Goal: Task Accomplishment & Management: Manage account settings

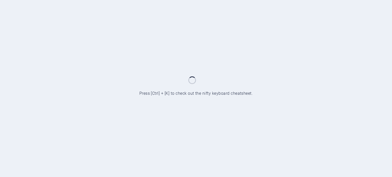
click at [222, 126] on div at bounding box center [196, 88] width 392 height 177
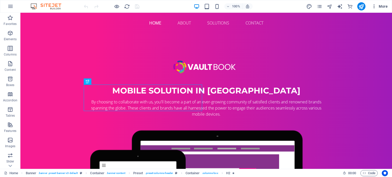
click at [375, 6] on icon "button" at bounding box center [373, 6] width 5 height 5
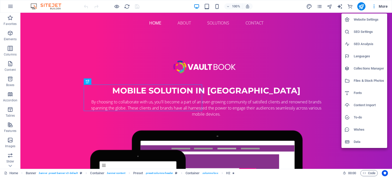
click at [372, 7] on div at bounding box center [196, 88] width 392 height 177
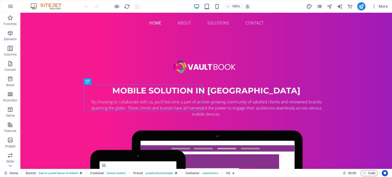
click at [320, 7] on icon "pages" at bounding box center [319, 7] width 6 height 6
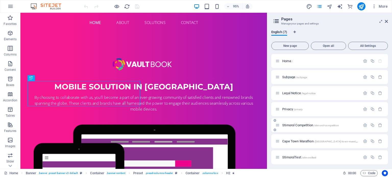
scroll to position [1, 0]
click at [379, 140] on icon "button" at bounding box center [380, 140] width 4 height 4
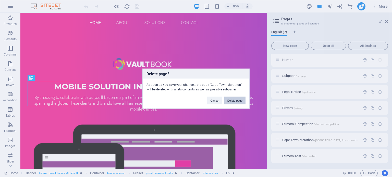
click at [231, 101] on button "Delete page" at bounding box center [234, 101] width 21 height 8
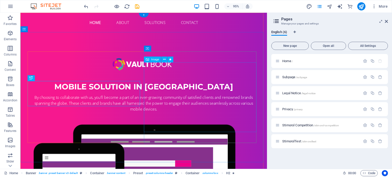
scroll to position [0, 0]
click at [292, 46] on span "New page" at bounding box center [290, 45] width 33 height 3
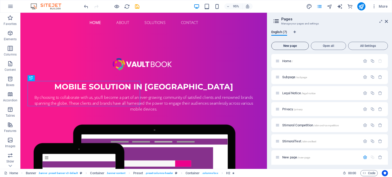
scroll to position [67, 0]
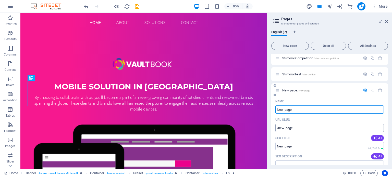
paste input "DanUp AFCON Promotion 2025"
type input "DanUp AFCON Promotion 2025"
type input "/danup-afcon-promotion-2025"
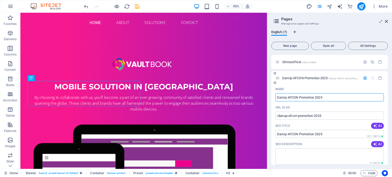
scroll to position [77, 0]
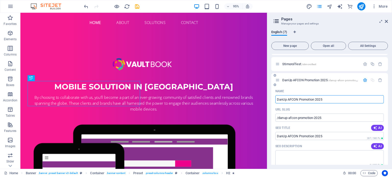
type input "DanUp AFCON Promotion 2025"
click at [365, 80] on icon "button" at bounding box center [365, 80] width 4 height 4
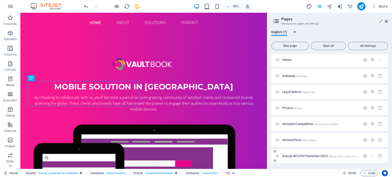
click at [317, 156] on span "DanUp AFCON Promotion 2025 /danup-afcon-promotion-2025" at bounding box center [323, 156] width 82 height 4
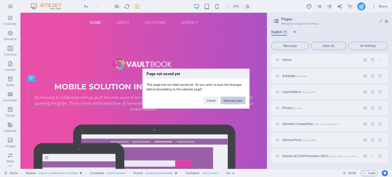
click at [229, 100] on button "Save and open" at bounding box center [232, 101] width 25 height 8
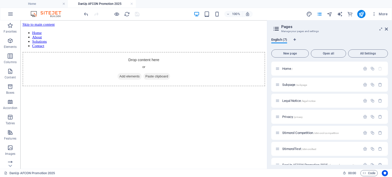
scroll to position [0, 0]
click at [11, 30] on p "Favorites" at bounding box center [10, 32] width 13 height 4
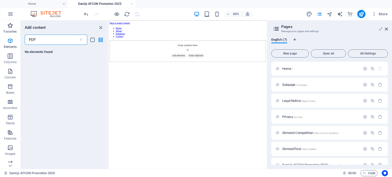
type input "PDF"
click at [80, 40] on icon at bounding box center [81, 39] width 5 height 5
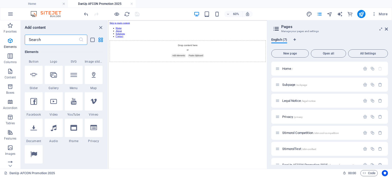
scroll to position [153, 0]
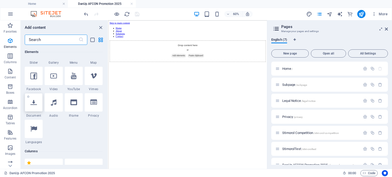
click at [35, 106] on div at bounding box center [34, 102] width 18 height 18
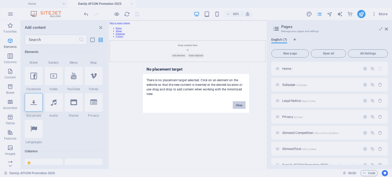
click at [237, 103] on button "Okay" at bounding box center [239, 105] width 13 height 8
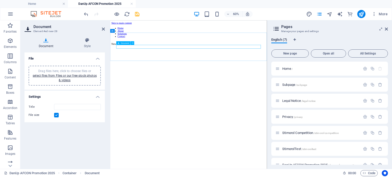
click at [189, 62] on div "New document" at bounding box center [240, 60] width 257 height 5
click at [71, 106] on input "Title" at bounding box center [77, 107] width 47 height 6
paste input "DanUp AFCON Promotion 2025"
click at [56, 105] on input "DanUp AFCON Promotion 2025" at bounding box center [77, 107] width 47 height 6
type input "Terms and Conditions DanUp AFCON Promotion 2025"
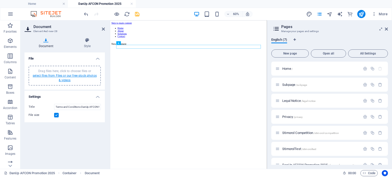
click at [67, 76] on link "select files from Files or our free stock photos & videos" at bounding box center [65, 78] width 64 height 8
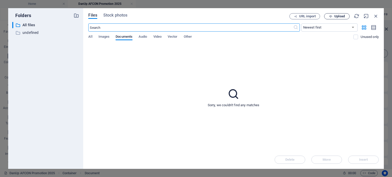
click at [333, 16] on span "Upload" at bounding box center [336, 16] width 21 height 3
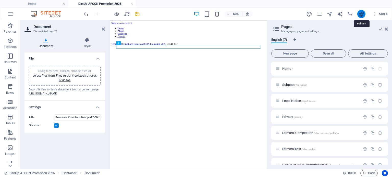
click at [363, 13] on icon "publish" at bounding box center [361, 14] width 6 height 6
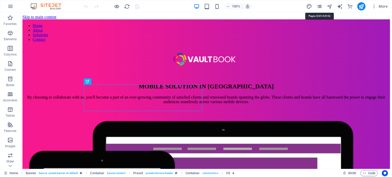
click at [321, 6] on icon "pages" at bounding box center [319, 7] width 6 height 6
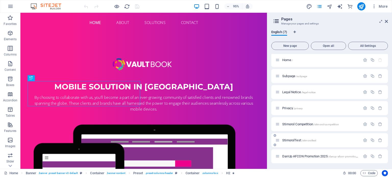
scroll to position [1, 0]
click at [324, 155] on span "DanUp AFCON Promotion 2025 /danup-afcon-promotion-2025" at bounding box center [323, 156] width 82 height 4
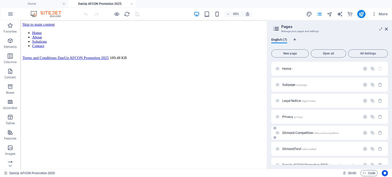
scroll to position [9, 0]
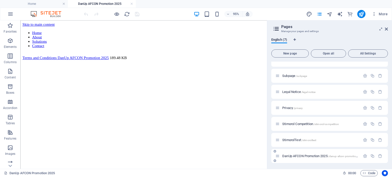
click at [343, 156] on span "/danup-afcon-promotion-2025" at bounding box center [346, 156] width 36 height 3
click at [278, 156] on icon at bounding box center [277, 156] width 4 height 4
click at [277, 157] on icon at bounding box center [277, 156] width 4 height 4
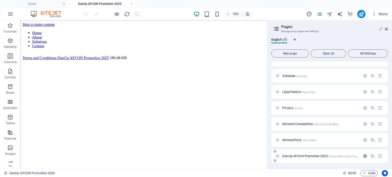
click at [363, 157] on icon "button" at bounding box center [365, 156] width 4 height 4
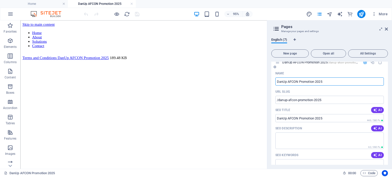
scroll to position [96, 0]
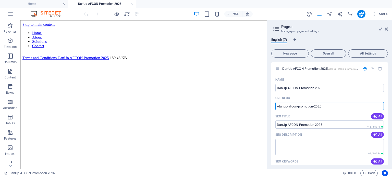
drag, startPoint x: 349, startPoint y: 128, endPoint x: 262, endPoint y: 111, distance: 88.7
